Goal: Check status: Check status

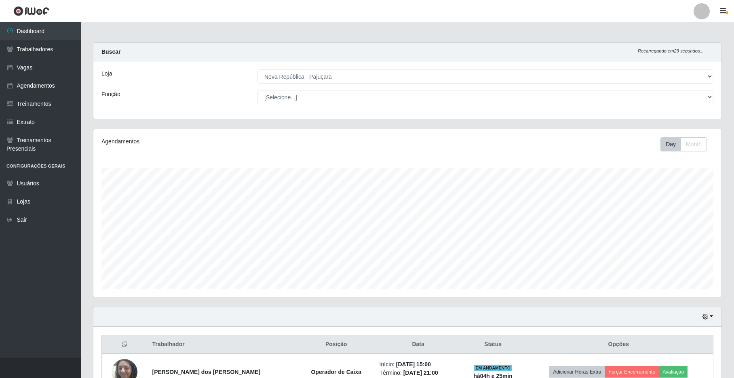
select select "65"
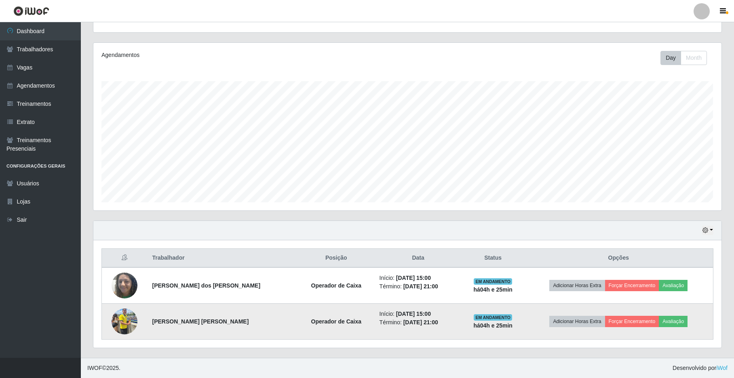
scroll to position [168, 628]
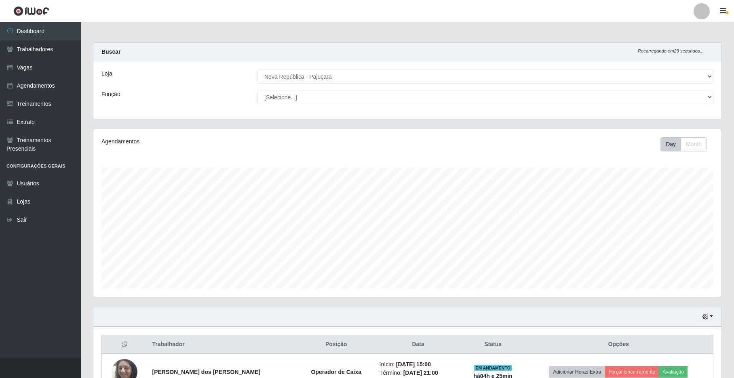
select select "65"
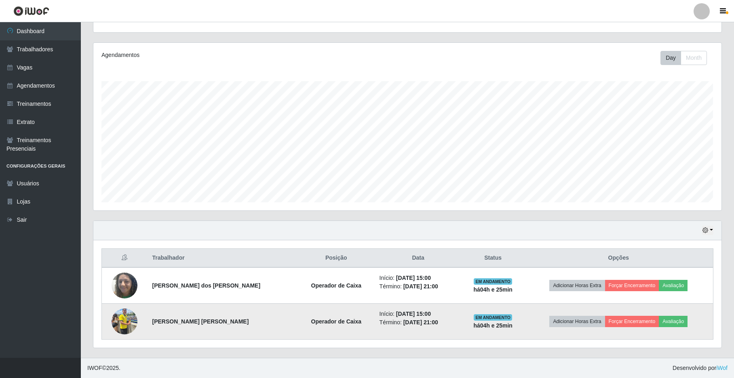
scroll to position [168, 628]
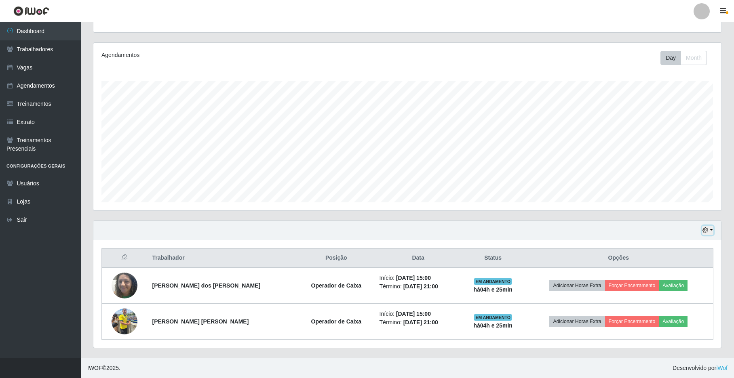
click at [702, 227] on button "button" at bounding box center [707, 230] width 11 height 9
click at [664, 256] on button "1 dia" at bounding box center [681, 261] width 64 height 17
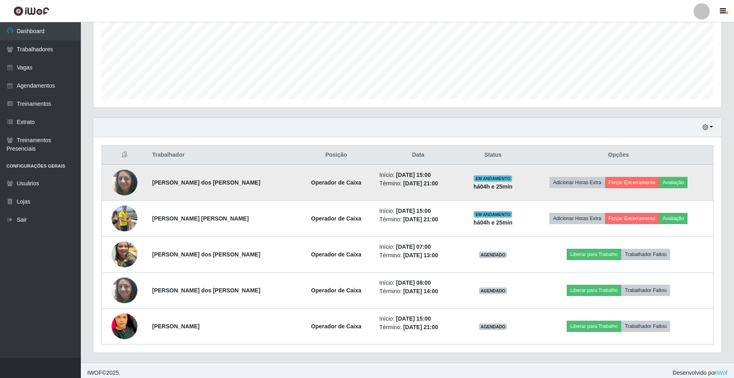
scroll to position [196, 0]
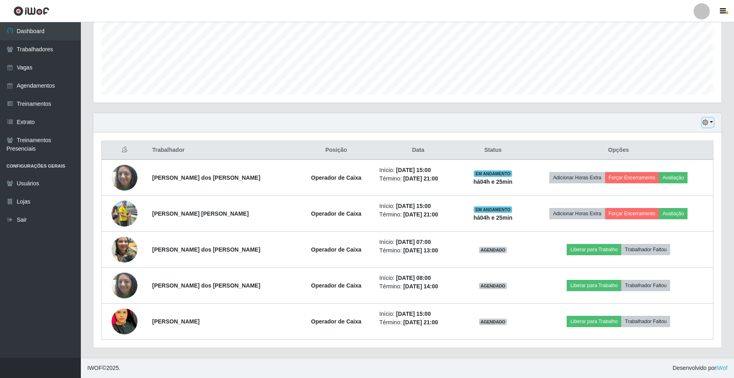
click at [710, 123] on button "button" at bounding box center [707, 122] width 11 height 9
click at [684, 170] on button "3 dias" at bounding box center [681, 170] width 64 height 17
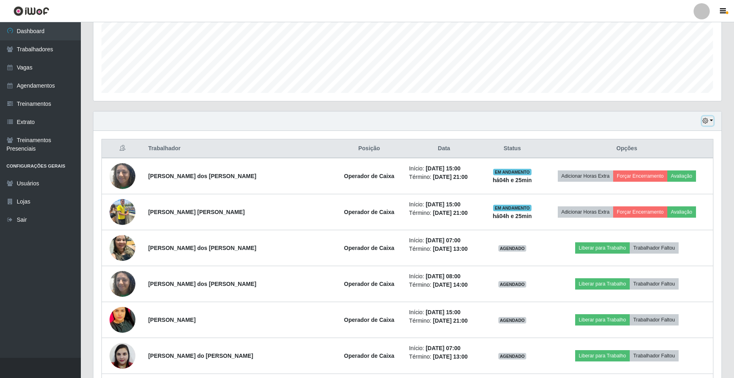
click at [706, 124] on icon "button" at bounding box center [705, 121] width 6 height 6
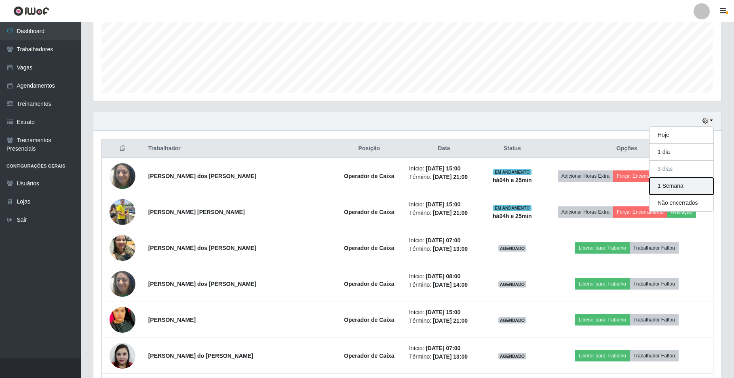
click at [673, 182] on button "1 Semana" at bounding box center [681, 186] width 64 height 17
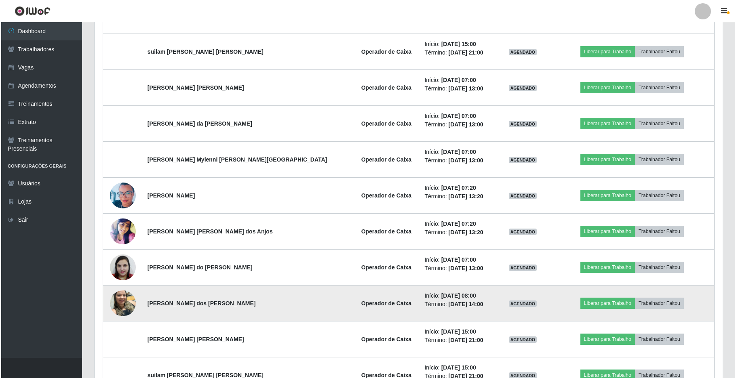
scroll to position [1274, 0]
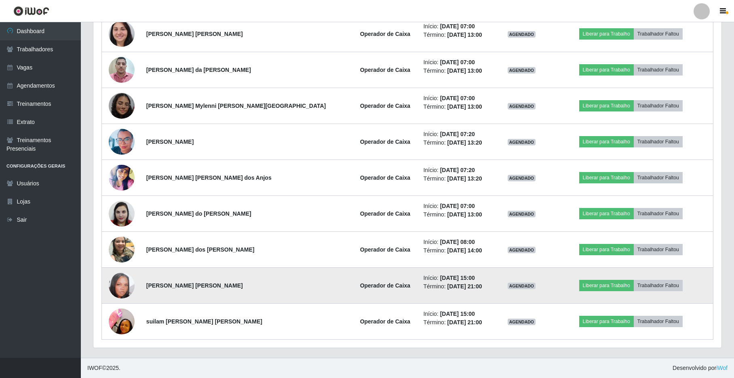
click at [123, 289] on img at bounding box center [122, 286] width 26 height 26
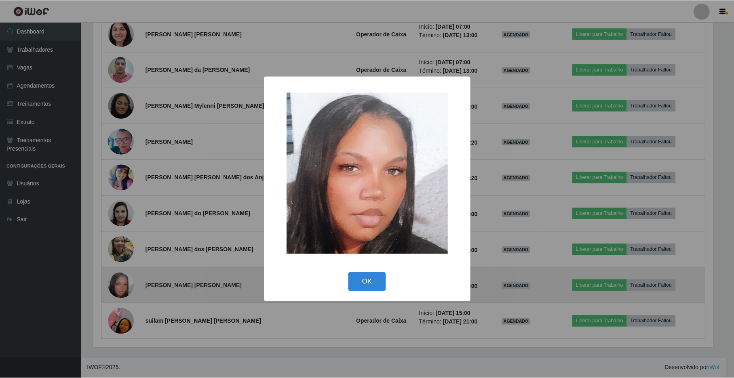
scroll to position [168, 621]
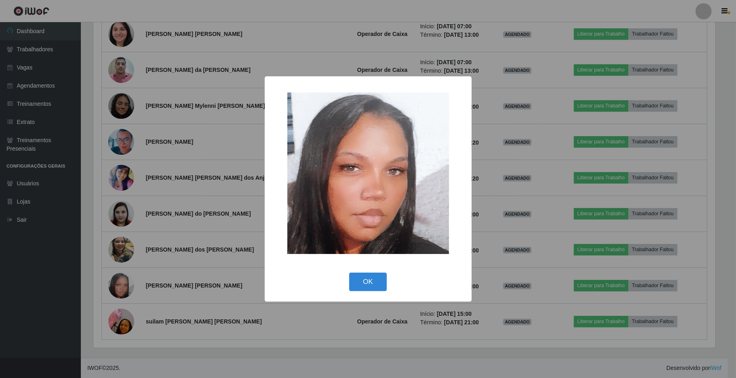
click at [187, 310] on div "× OK Cancel" at bounding box center [368, 189] width 736 height 378
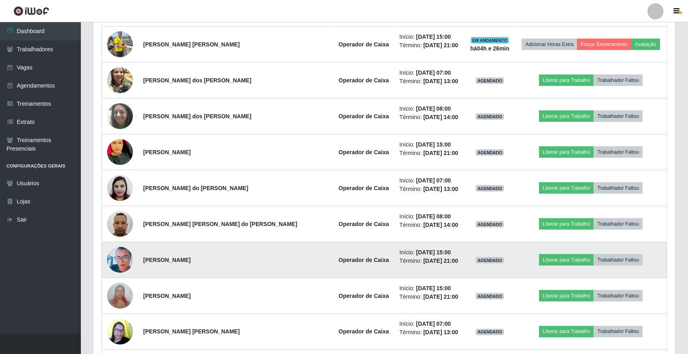
scroll to position [381, 0]
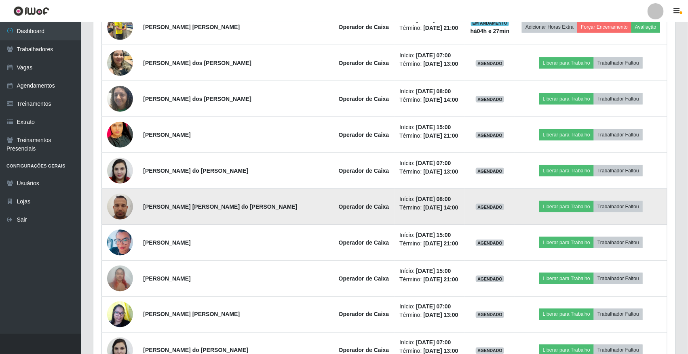
click at [339, 205] on strong "Operador de Caixa" at bounding box center [364, 207] width 51 height 6
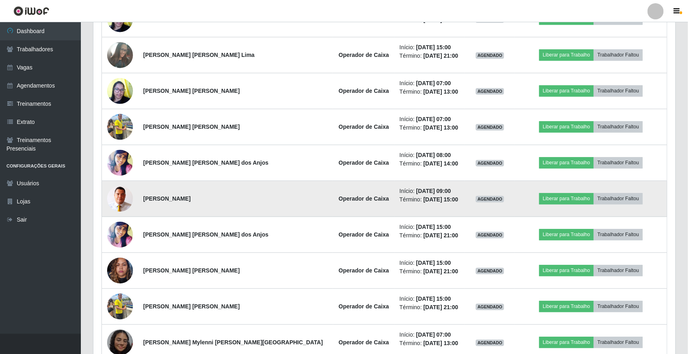
scroll to position [785, 0]
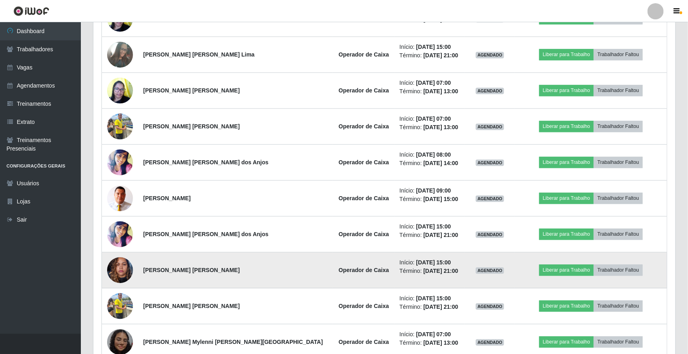
click at [350, 255] on td "Operador de Caixa" at bounding box center [364, 271] width 62 height 36
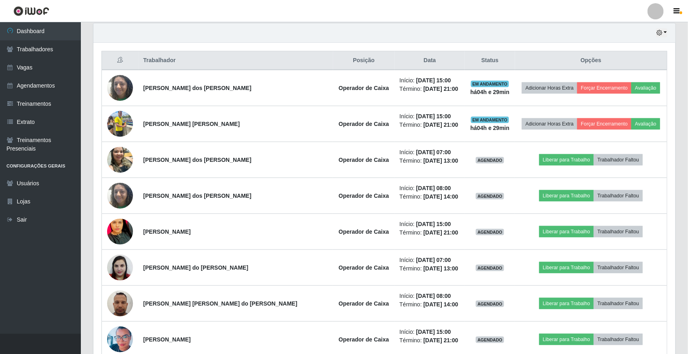
scroll to position [202, 0]
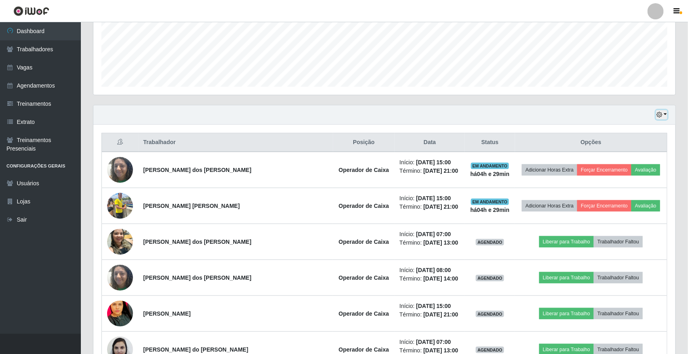
click at [664, 117] on button "button" at bounding box center [661, 114] width 11 height 9
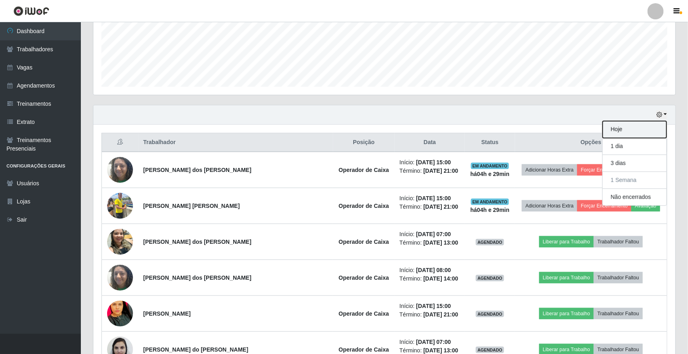
click at [627, 126] on button "Hoje" at bounding box center [634, 129] width 64 height 17
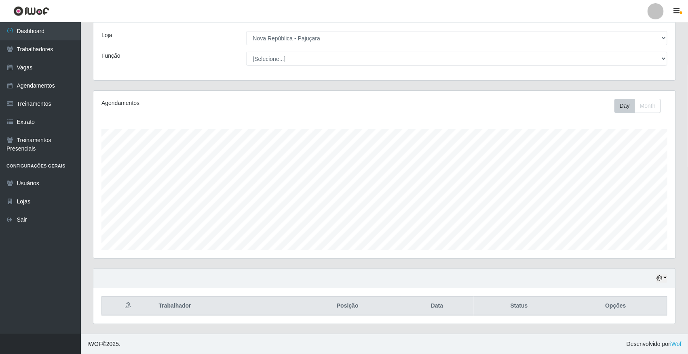
scroll to position [111, 0]
